Goal: Obtain resource: Obtain resource

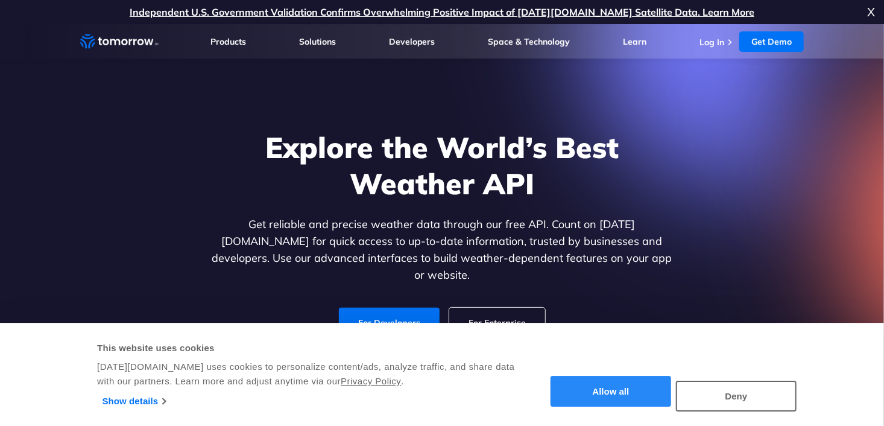
drag, startPoint x: 0, startPoint y: 0, endPoint x: 633, endPoint y: 397, distance: 747.2
click at [633, 397] on button "Allow all" at bounding box center [611, 391] width 121 height 31
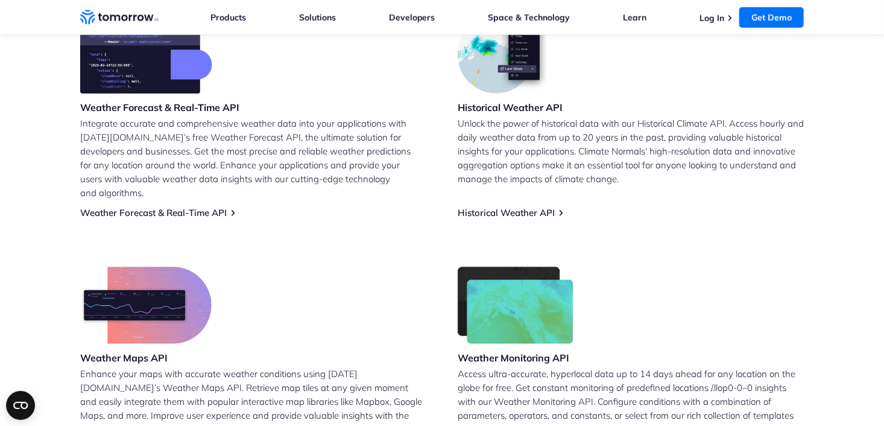
scroll to position [542, 0]
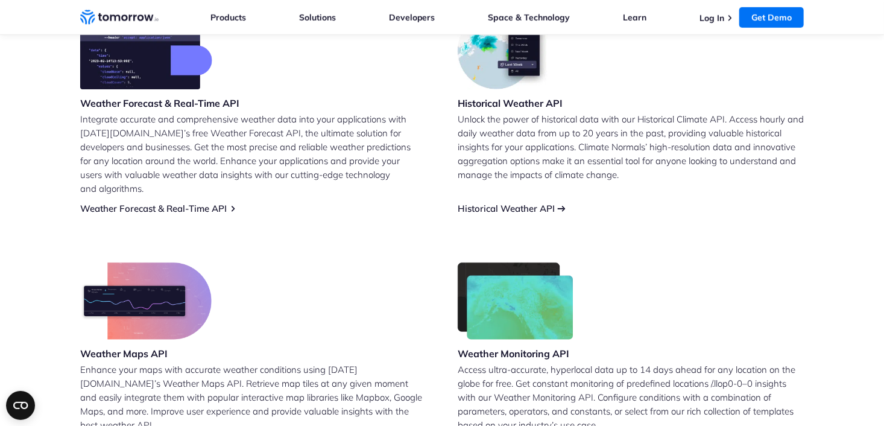
click at [522, 203] on link "Historical Weather API" at bounding box center [506, 208] width 97 height 11
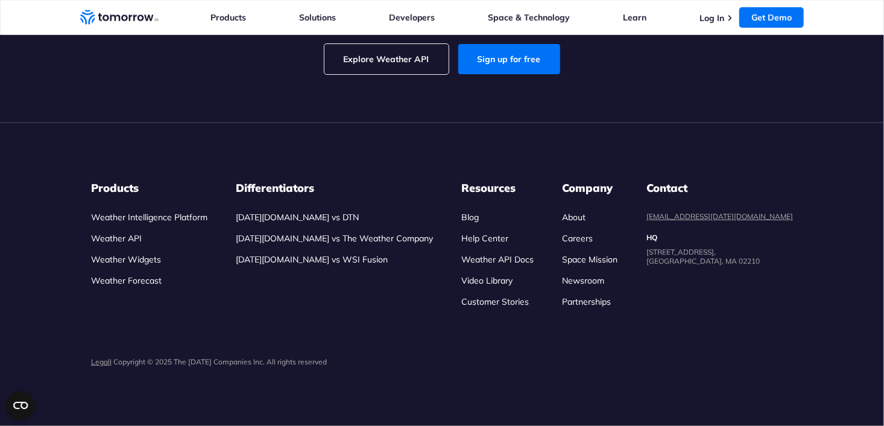
scroll to position [2789, 0]
click at [447, 376] on div "Legal | Copyright © 2025 The [DATE] Companies Inc. All rights reserved" at bounding box center [442, 364] width 702 height 28
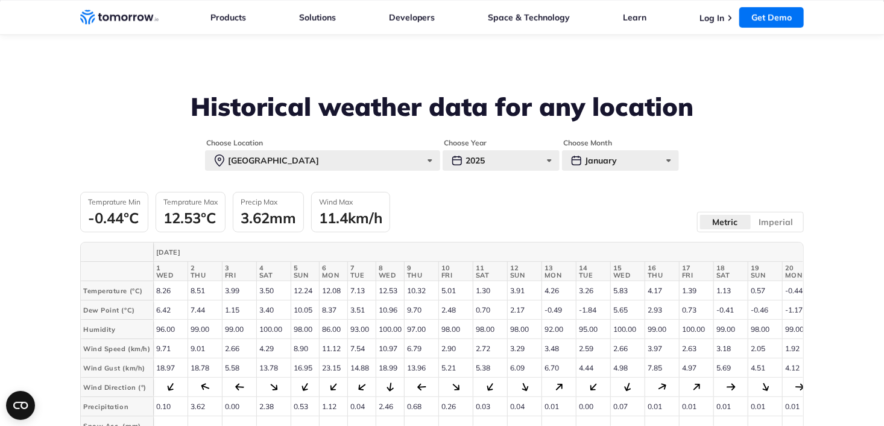
scroll to position [434, 0]
